Goal: Task Accomplishment & Management: Complete application form

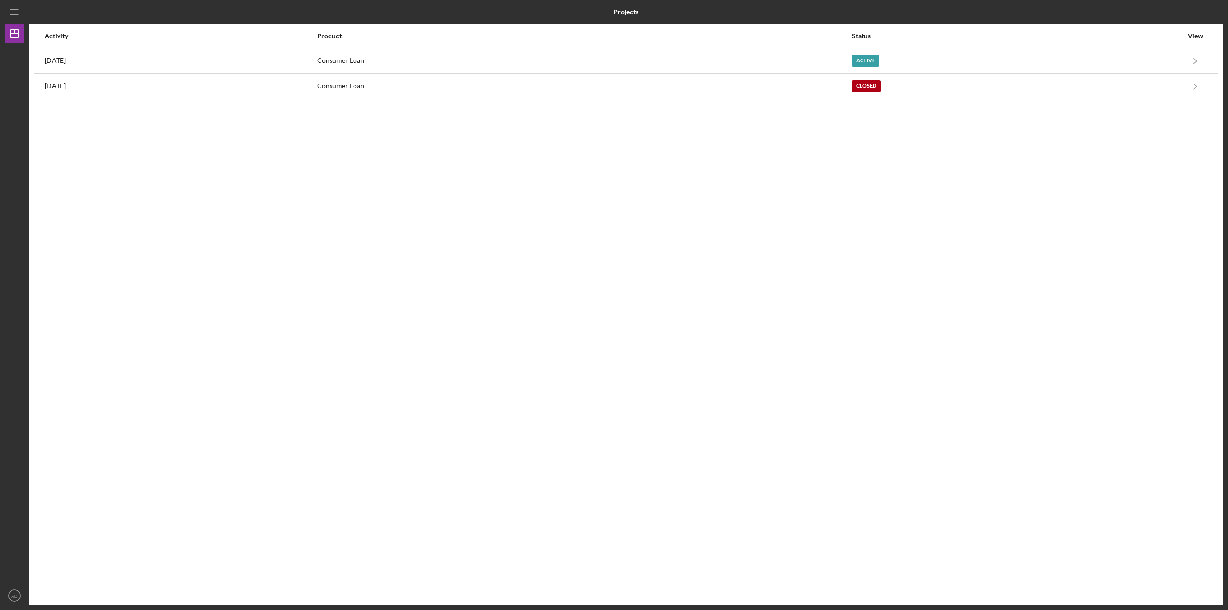
click at [144, 59] on div "[DATE]" at bounding box center [181, 61] width 272 height 24
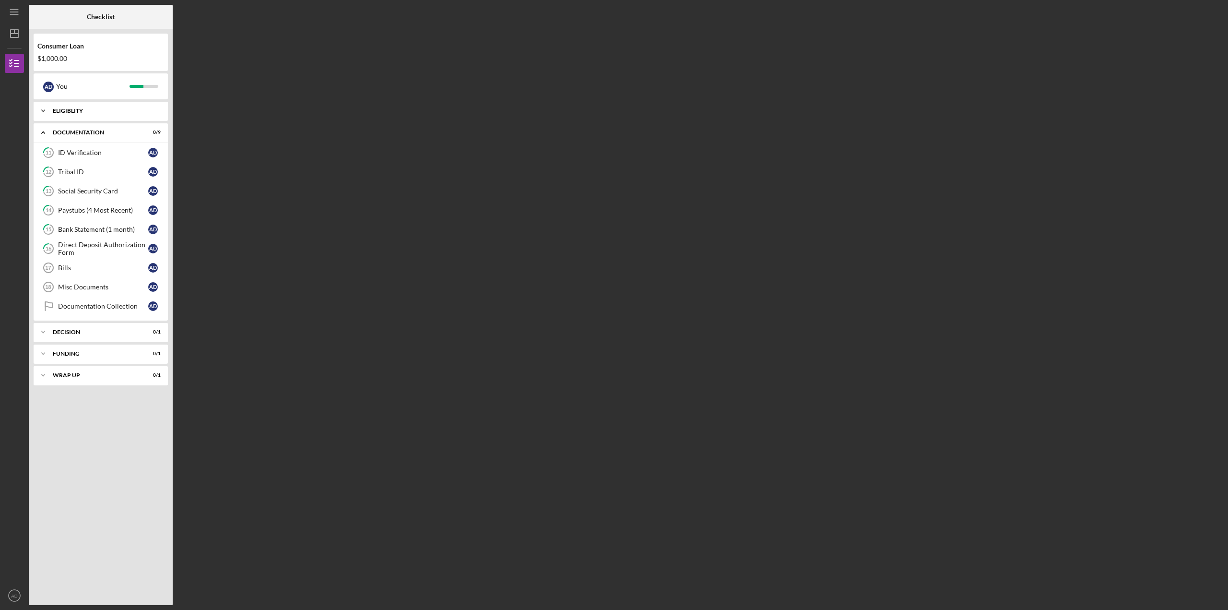
click at [104, 109] on div "Eligiblity" at bounding box center [104, 111] width 103 height 6
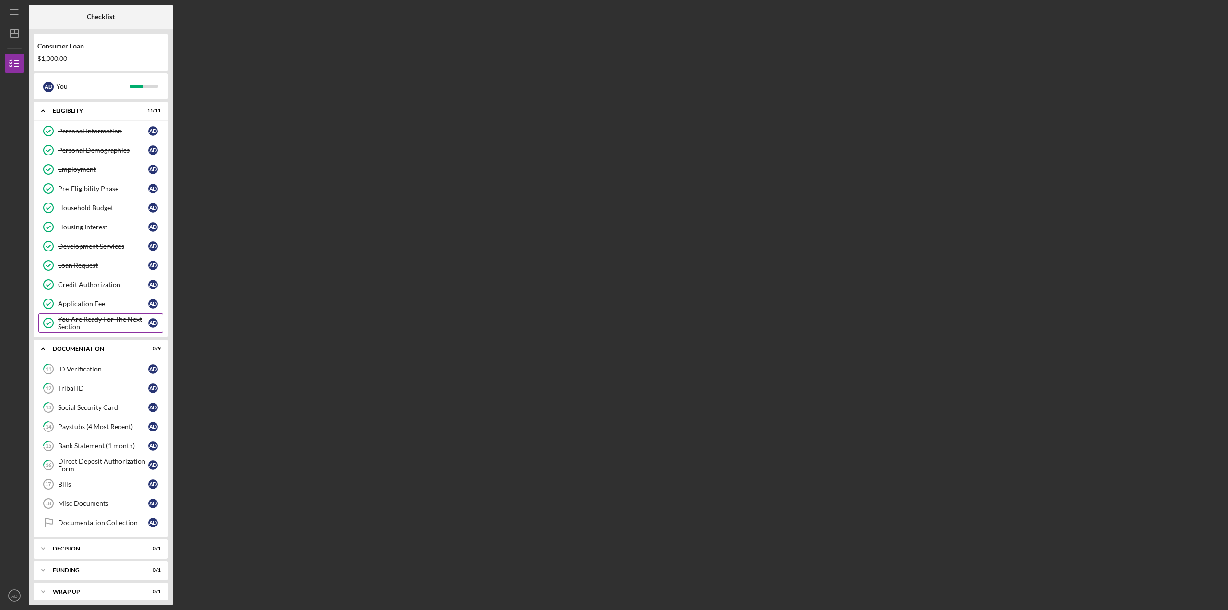
click at [94, 322] on div "You Are Ready For The Next Section" at bounding box center [103, 322] width 90 height 15
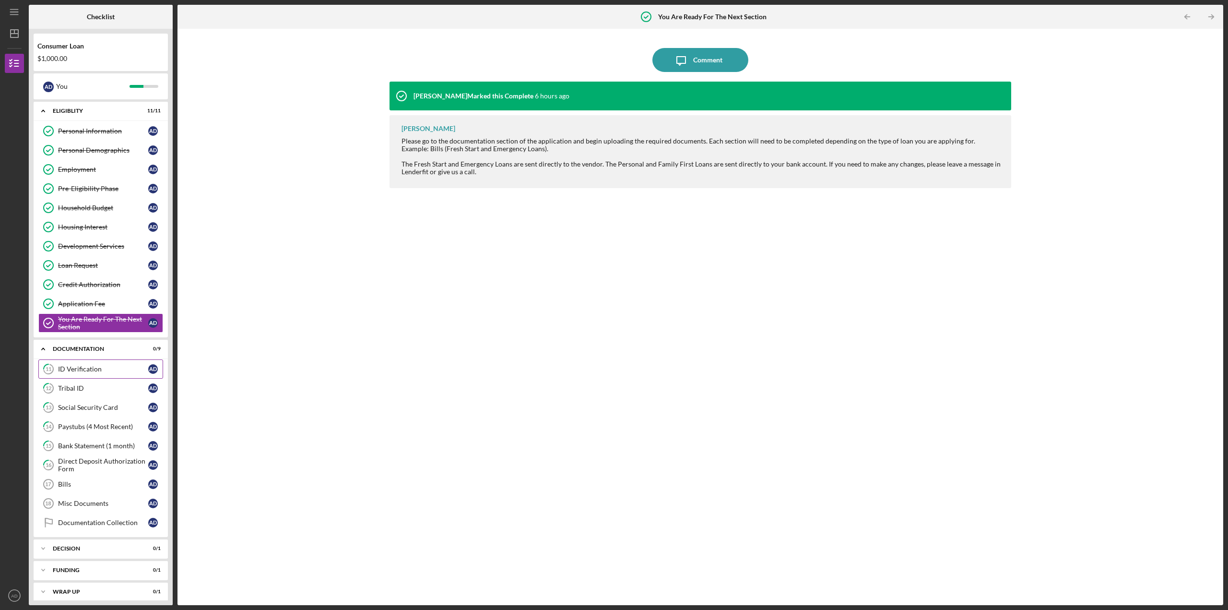
click at [72, 367] on div "ID Verification" at bounding box center [103, 369] width 90 height 8
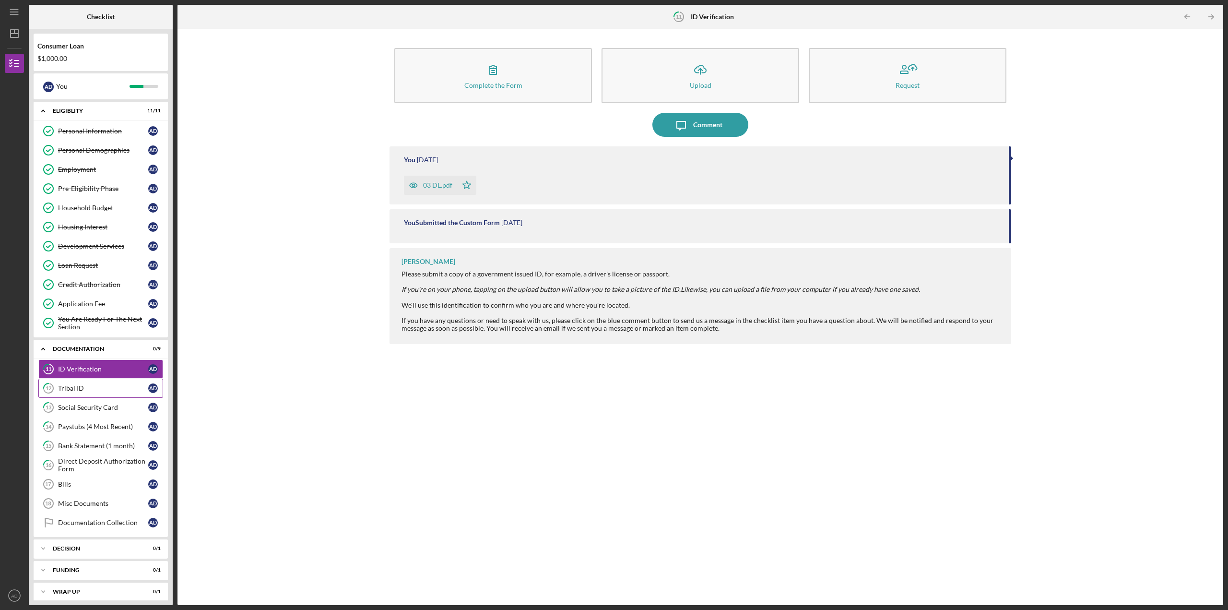
click at [82, 388] on div "Tribal ID" at bounding box center [103, 388] width 90 height 8
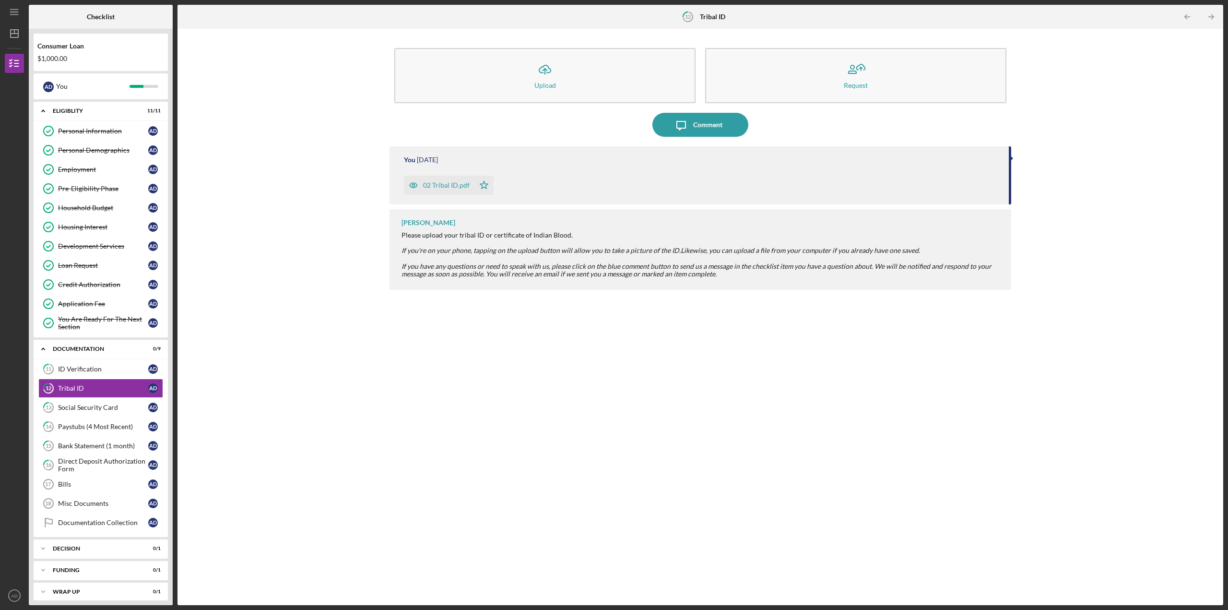
click at [449, 186] on div "02 Tribal ID.pdf" at bounding box center [446, 185] width 47 height 8
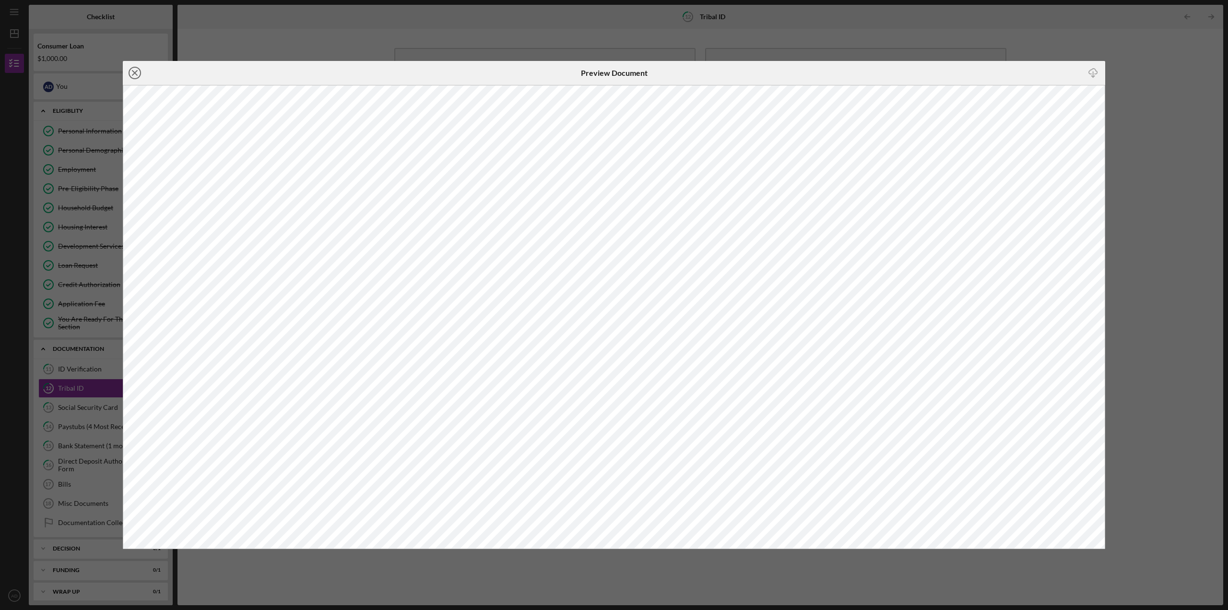
click at [138, 73] on icon "Icon/Close" at bounding box center [135, 73] width 24 height 24
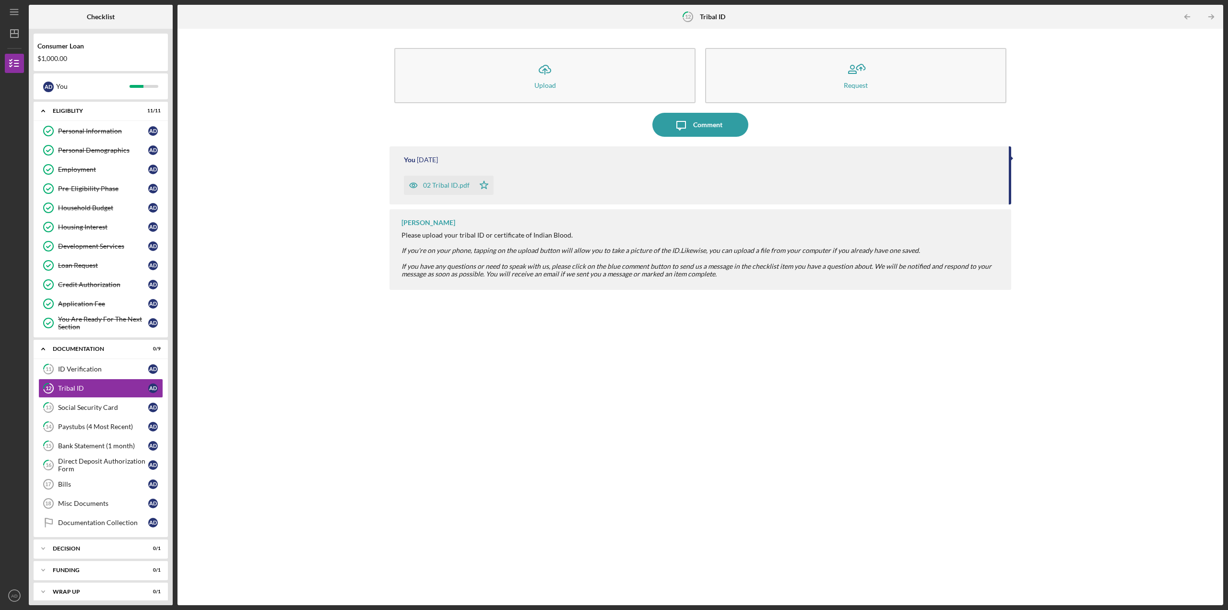
click at [451, 189] on div "02 Tribal ID.pdf" at bounding box center [446, 185] width 47 height 8
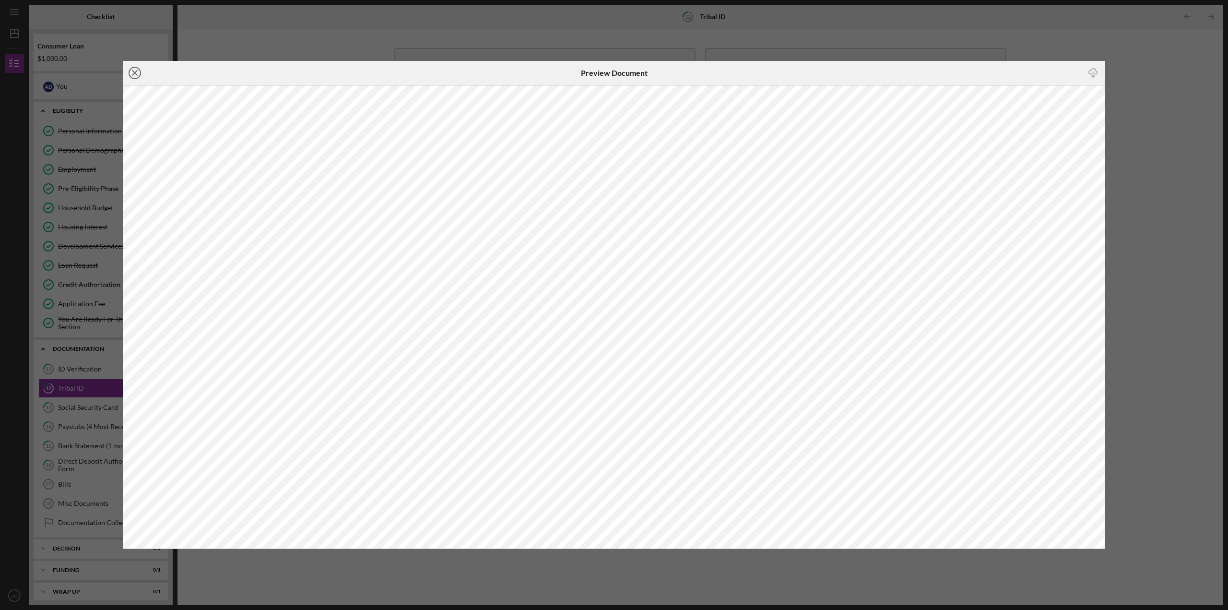
click at [133, 71] on line at bounding box center [134, 73] width 5 height 5
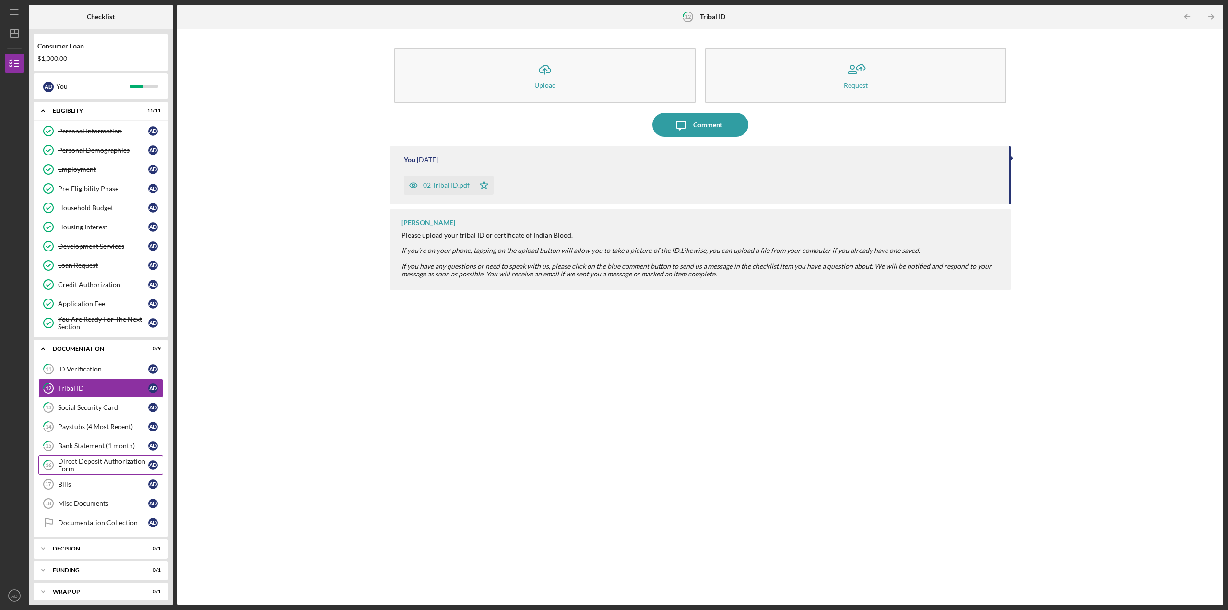
click at [83, 461] on div "Direct Deposit Authorization Form" at bounding box center [103, 464] width 90 height 15
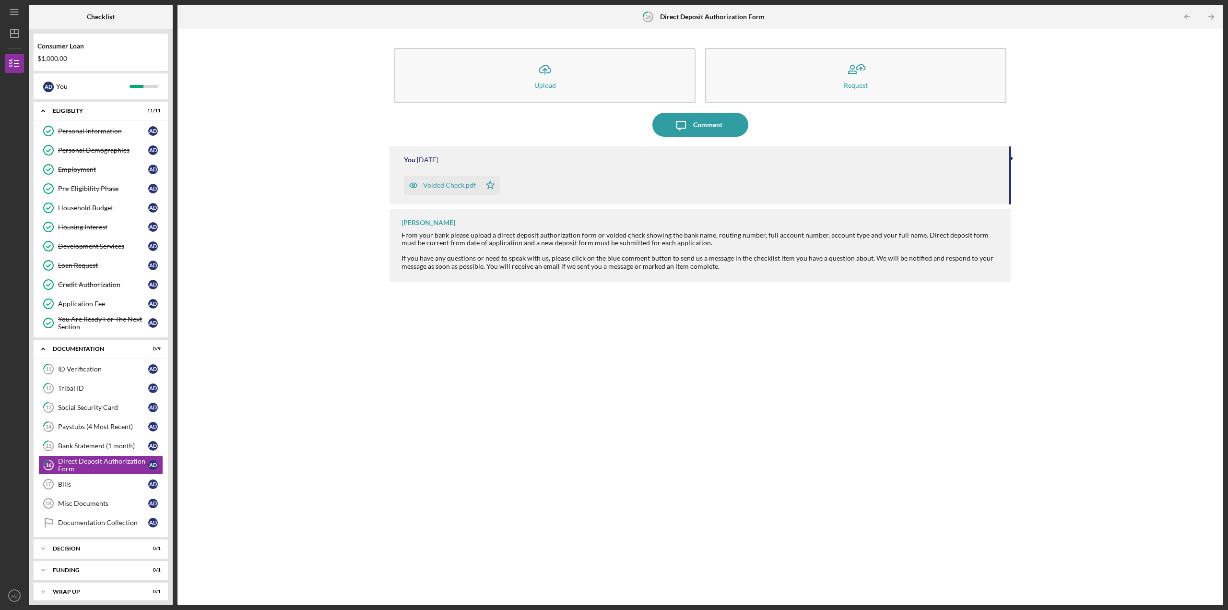
click at [443, 190] on div "Voided Check.pdf" at bounding box center [442, 185] width 77 height 19
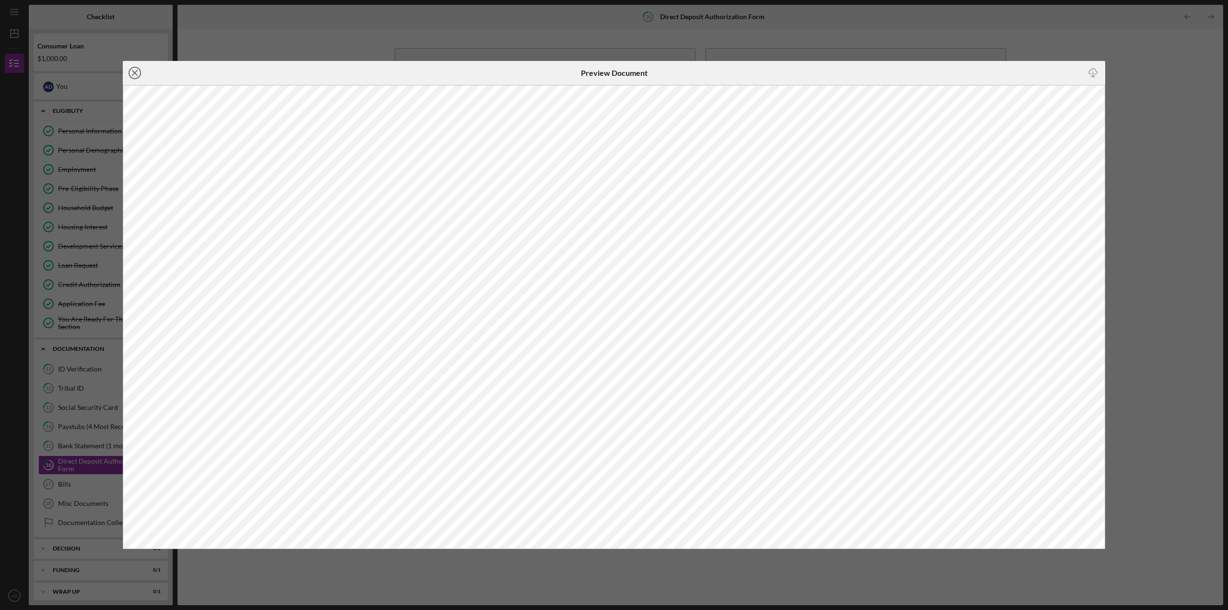
click at [133, 72] on line at bounding box center [134, 73] width 5 height 5
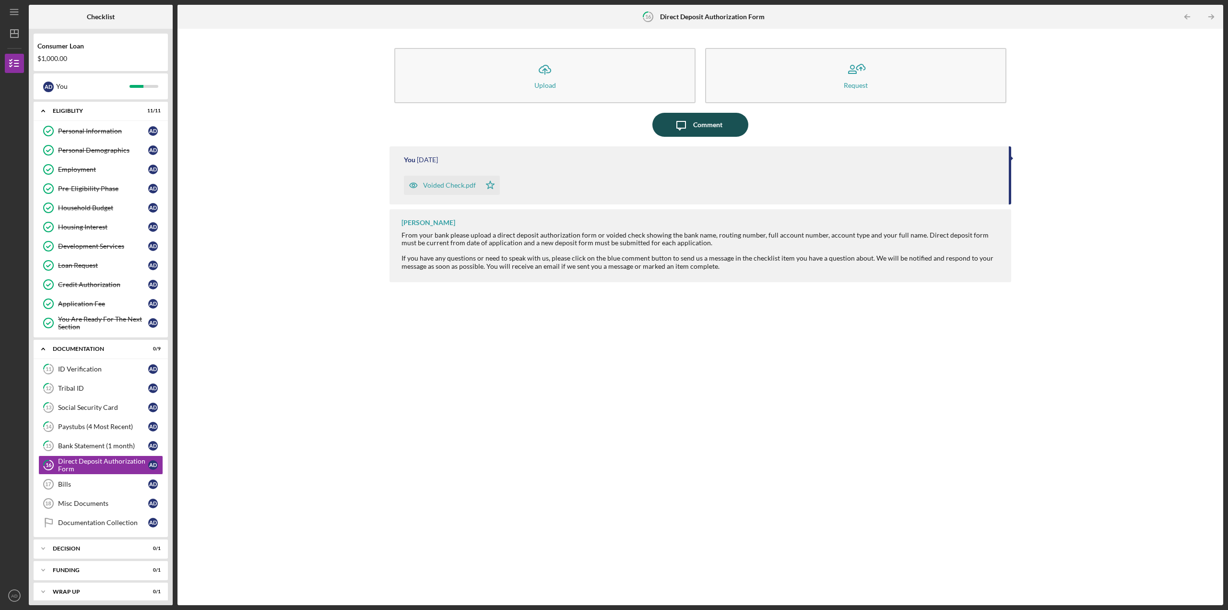
click at [702, 125] on div "Comment" at bounding box center [707, 125] width 29 height 24
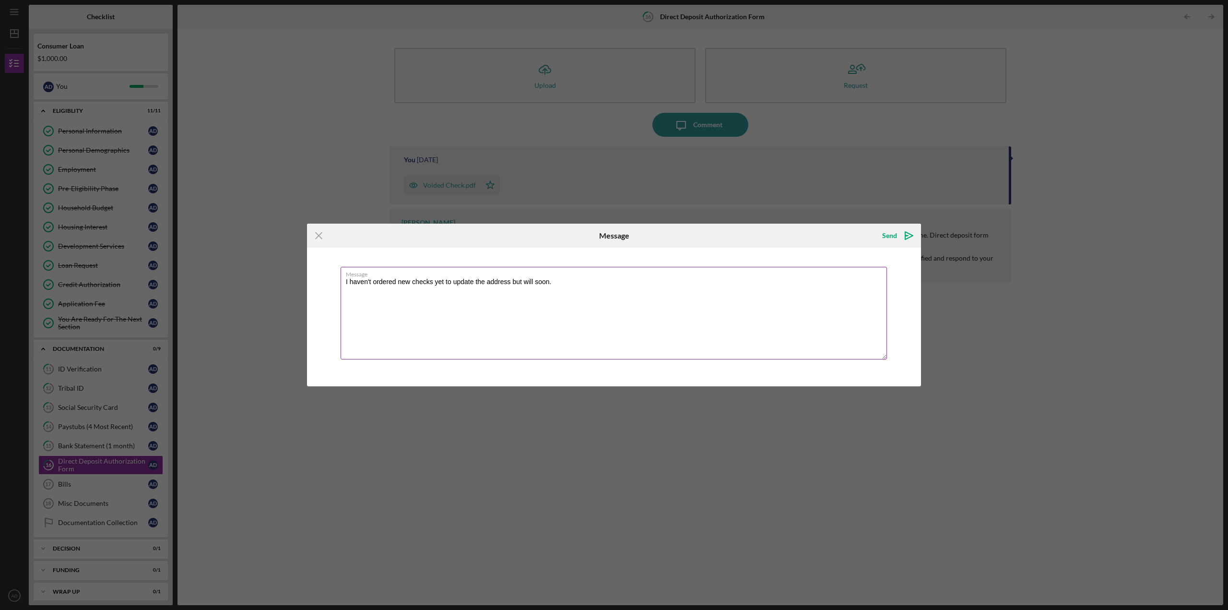
click at [509, 284] on textarea "I haven't ordered new checks yet to update the address but will soon." at bounding box center [614, 313] width 546 height 93
type textarea "I haven't ordered new checks yet to update the address, but I will soon."
click at [901, 237] on icon "Icon/icon-invite-send" at bounding box center [909, 236] width 24 height 24
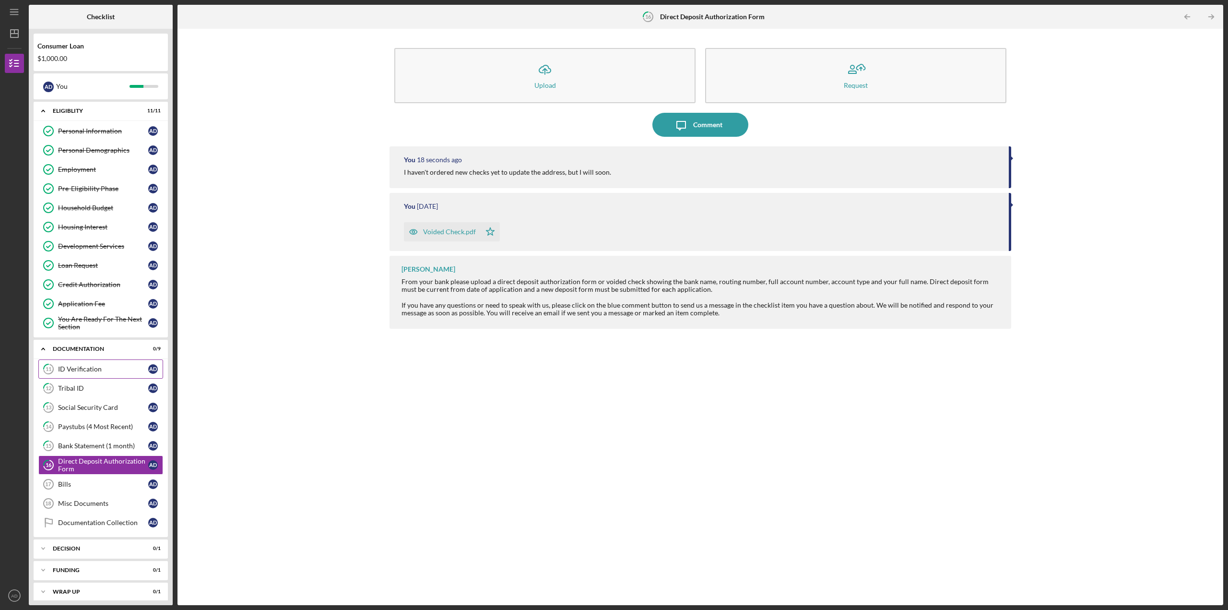
click at [85, 371] on div "ID Verification" at bounding box center [103, 369] width 90 height 8
